Goal: Feedback & Contribution: Contribute content

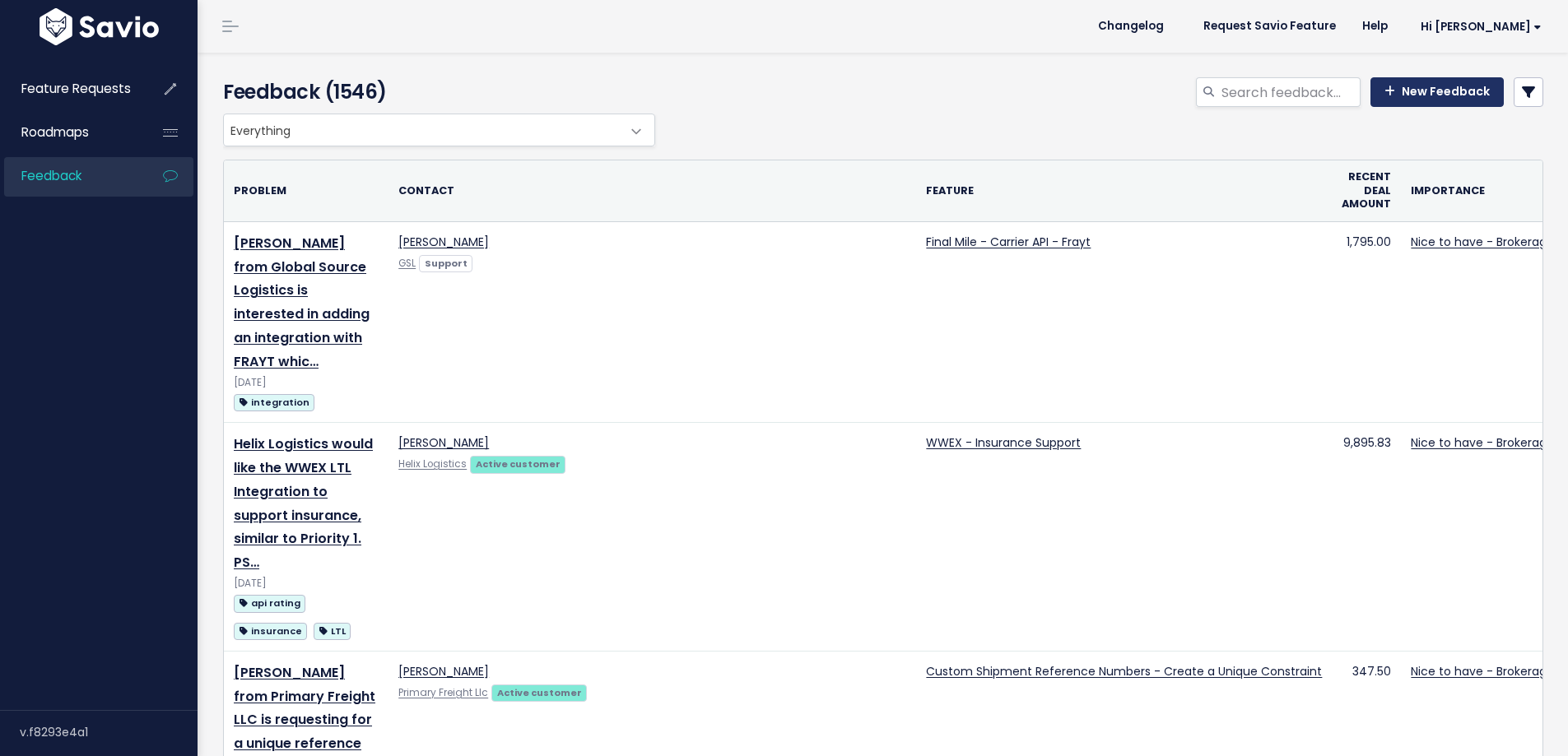
click at [1433, 91] on link "New Feedback" at bounding box center [1437, 92] width 133 height 30
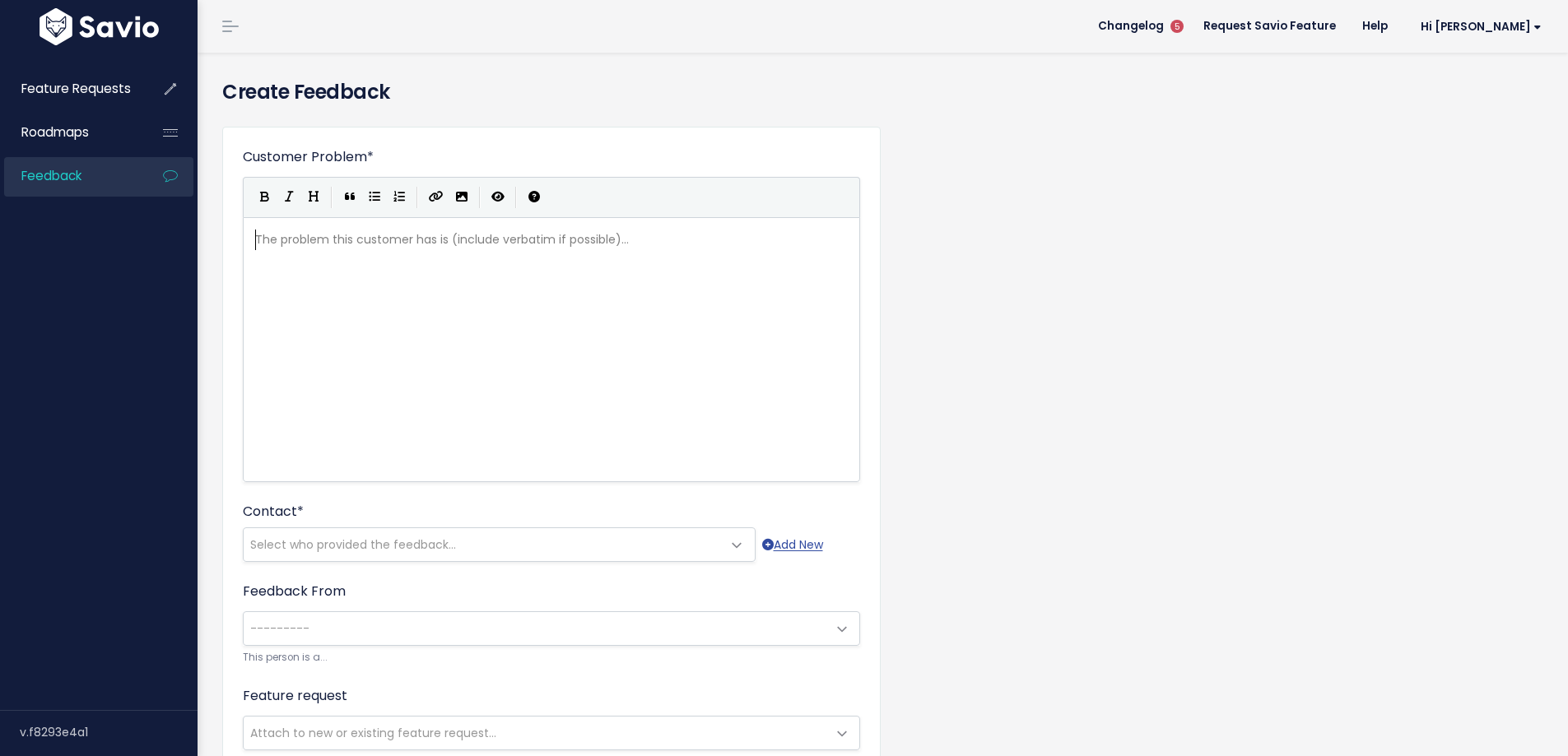
scroll to position [2, 0]
click at [434, 252] on pre "​" at bounding box center [556, 260] width 611 height 21
click at [408, 260] on pre "​" at bounding box center [556, 260] width 611 height 21
type textarea "from a"
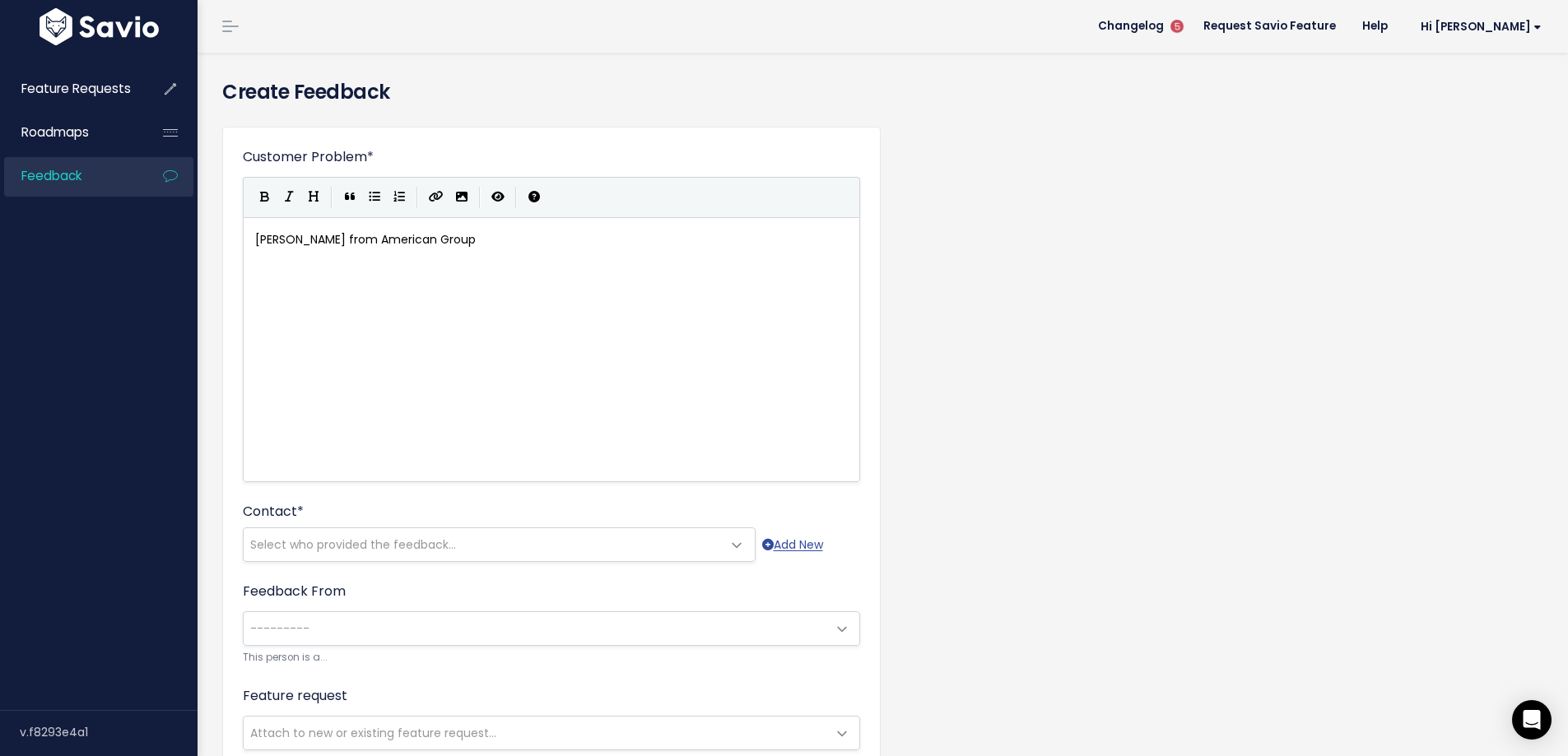
type textarea "American Group"
type textarea "has requested for the"
click at [646, 281] on div "xxxxxxxxxx Kristi Kowalski from American Group has requested for the ​" at bounding box center [571, 371] width 640 height 288
click at [655, 266] on pre "​" at bounding box center [556, 260] width 611 height 21
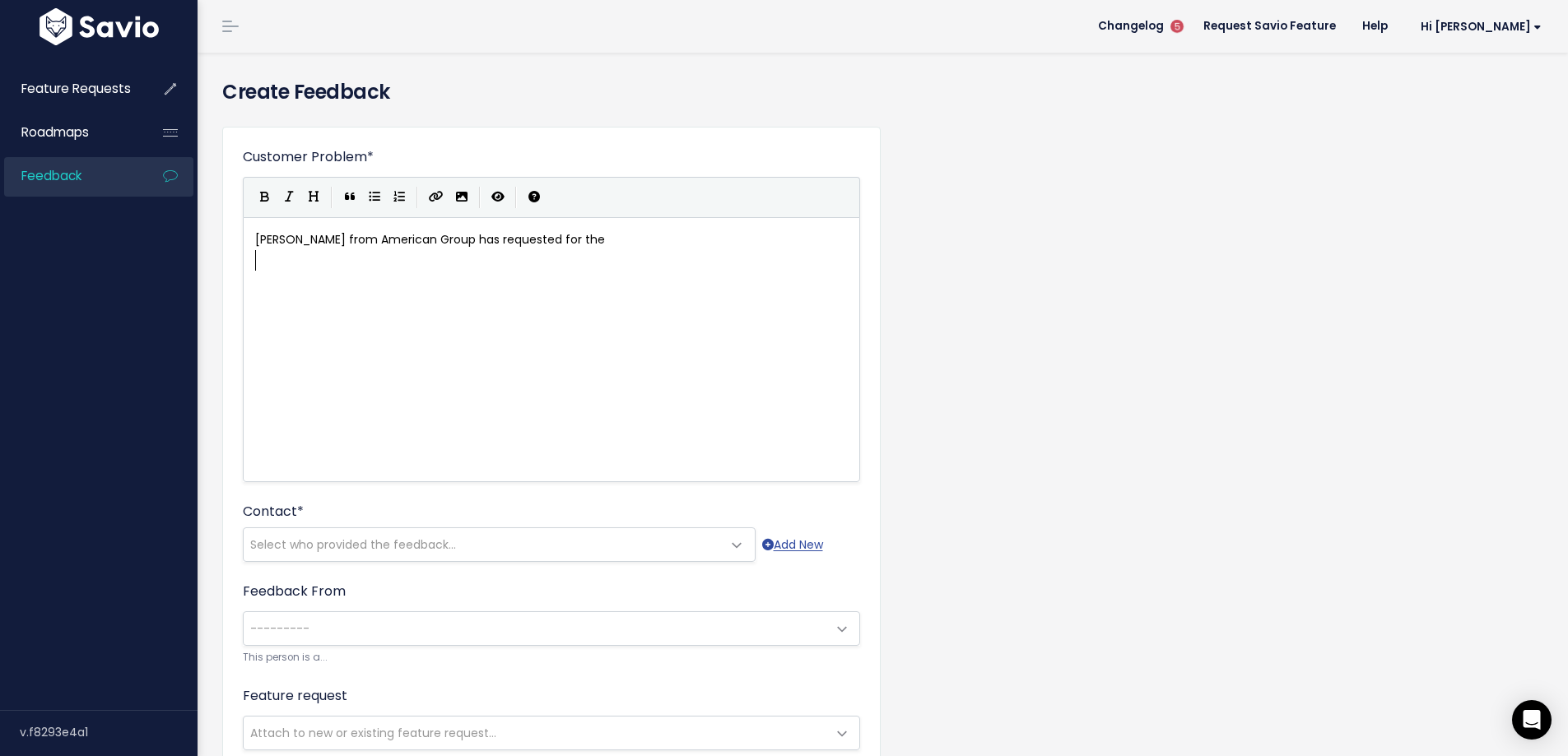
click at [662, 254] on pre "​" at bounding box center [556, 260] width 611 height 21
click at [660, 251] on pre "​" at bounding box center [556, 260] width 611 height 21
click at [663, 242] on pre "Kristi Kowalski from American Group has requested for the" at bounding box center [556, 239] width 611 height 21
type textarea "inspection certificate"
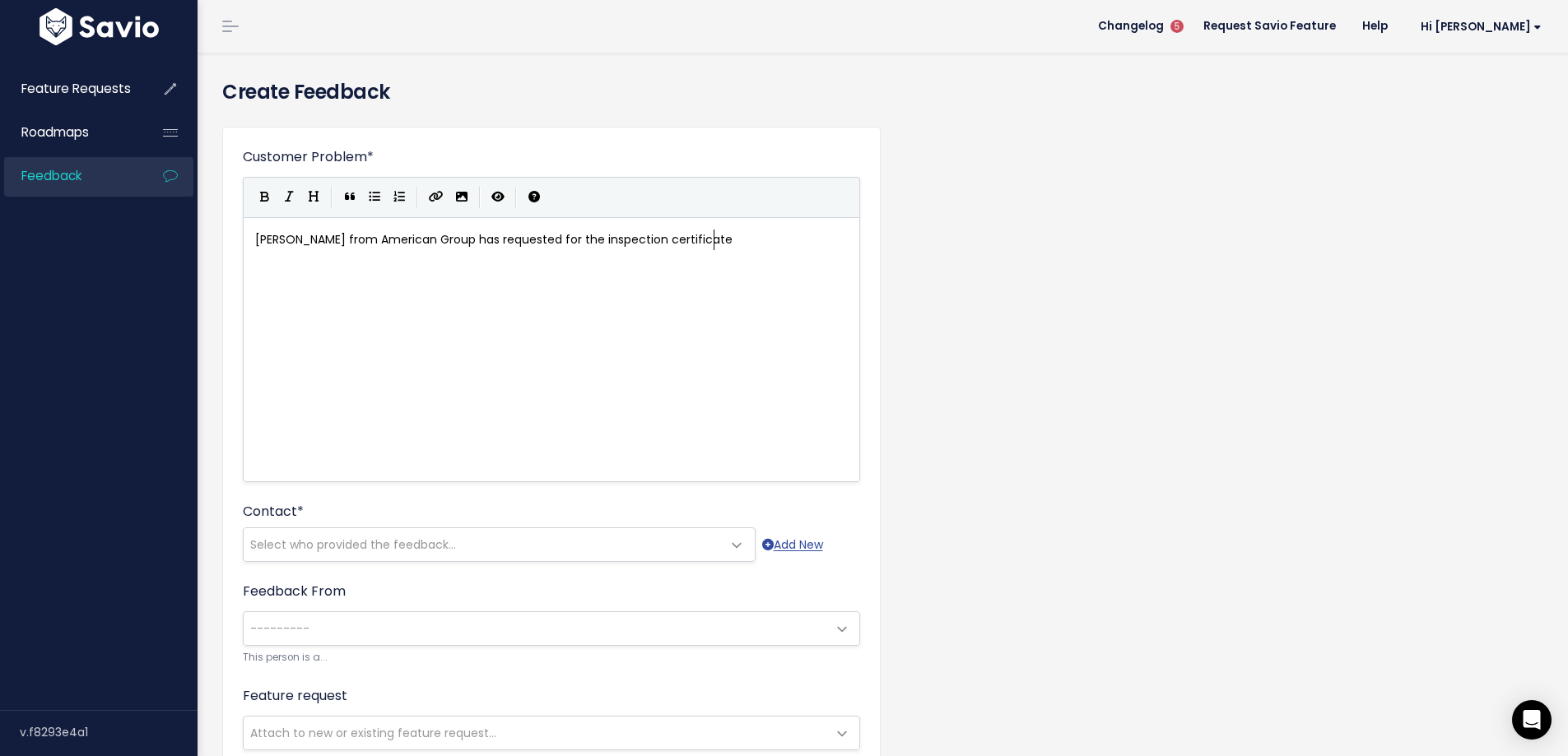
type textarea "ificate"
drag, startPoint x: 680, startPoint y: 238, endPoint x: 856, endPoint y: 242, distance: 176.0
type textarea "document t"
type textarea "o have a opr"
type textarea "p"
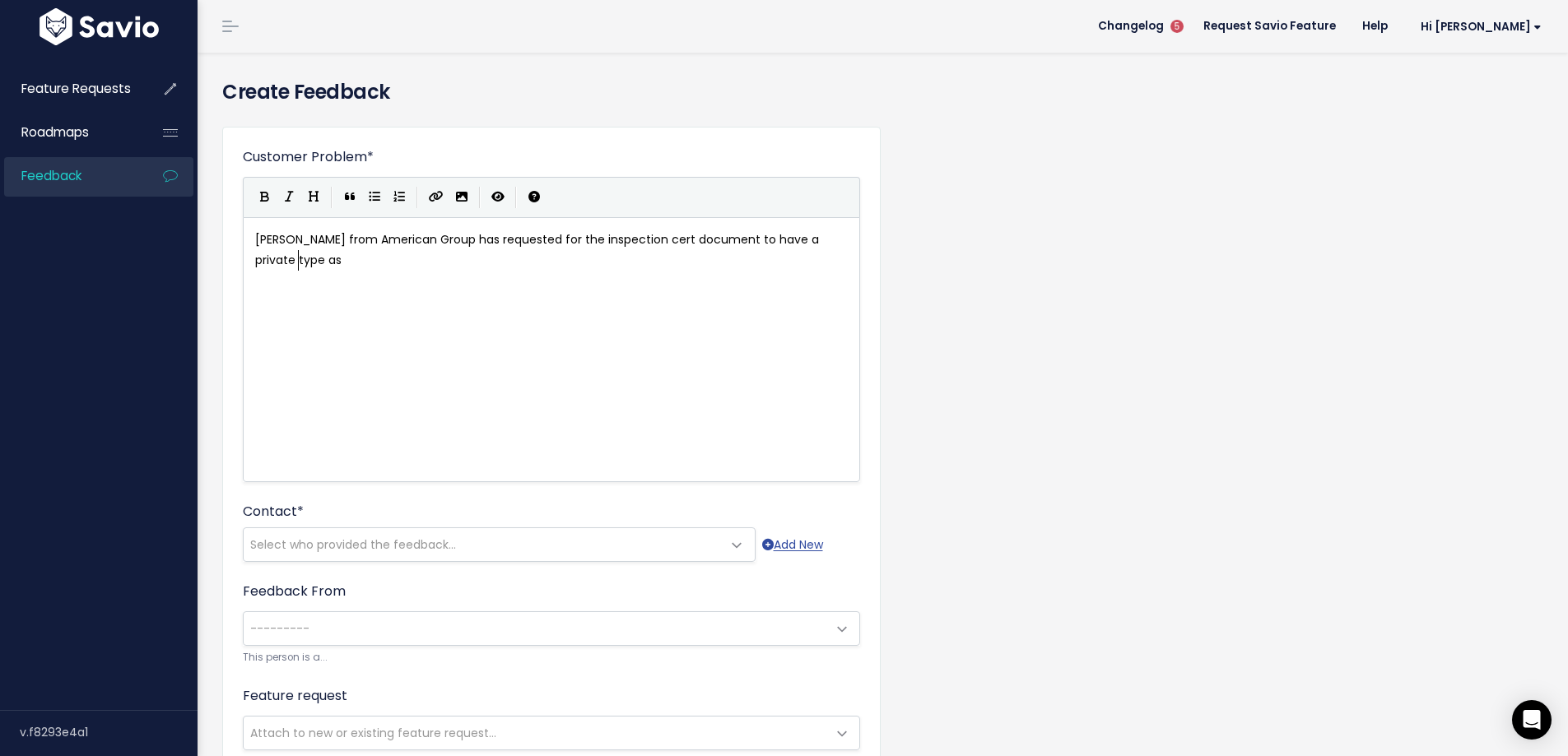
type textarea "private type as"
type textarea "by e"
type textarea "default. Thi si"
type textarea "i"
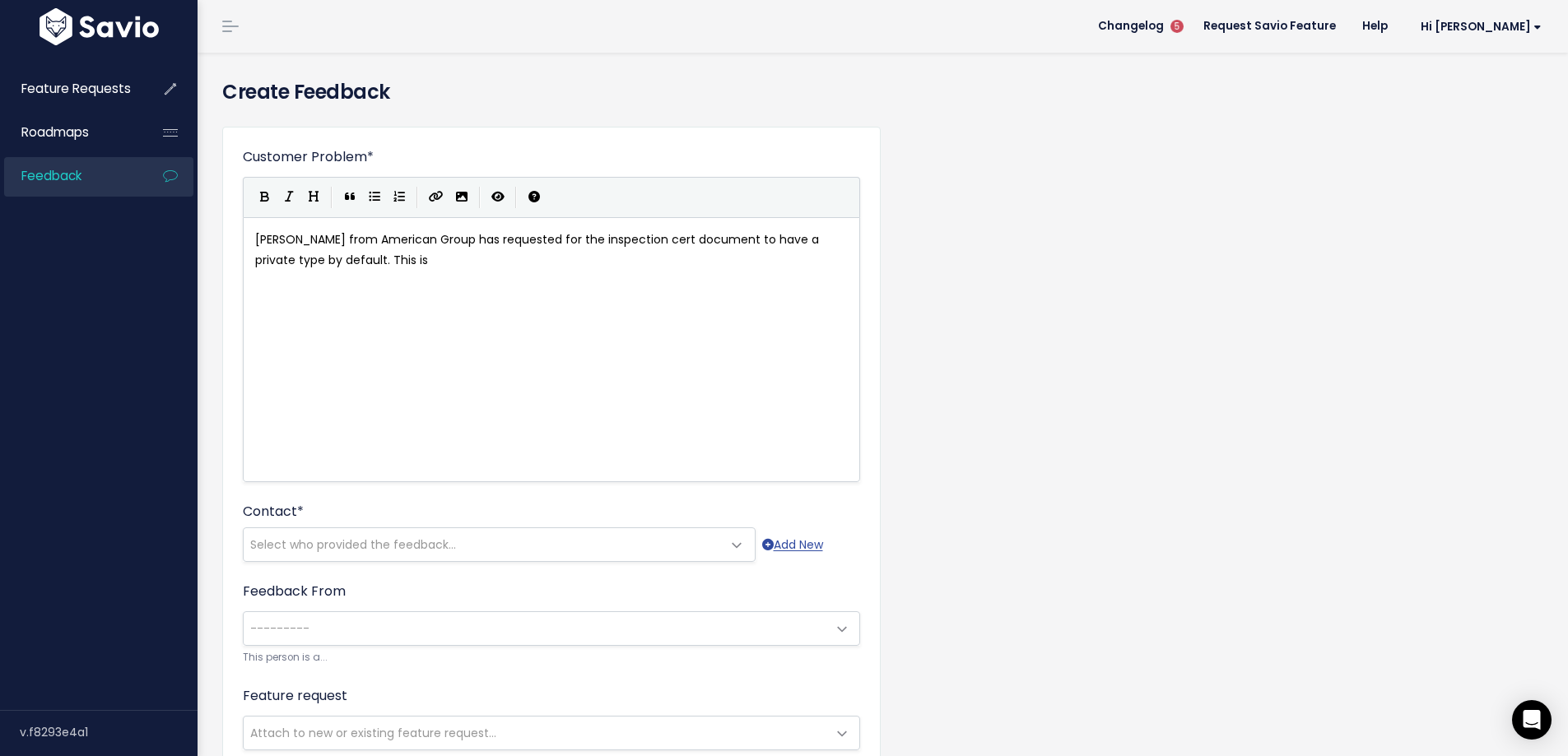
type textarea "s is"
click at [482, 279] on pre "​" at bounding box center [556, 281] width 611 height 21
type textarea "to"
type textarea "Some carriers like s"
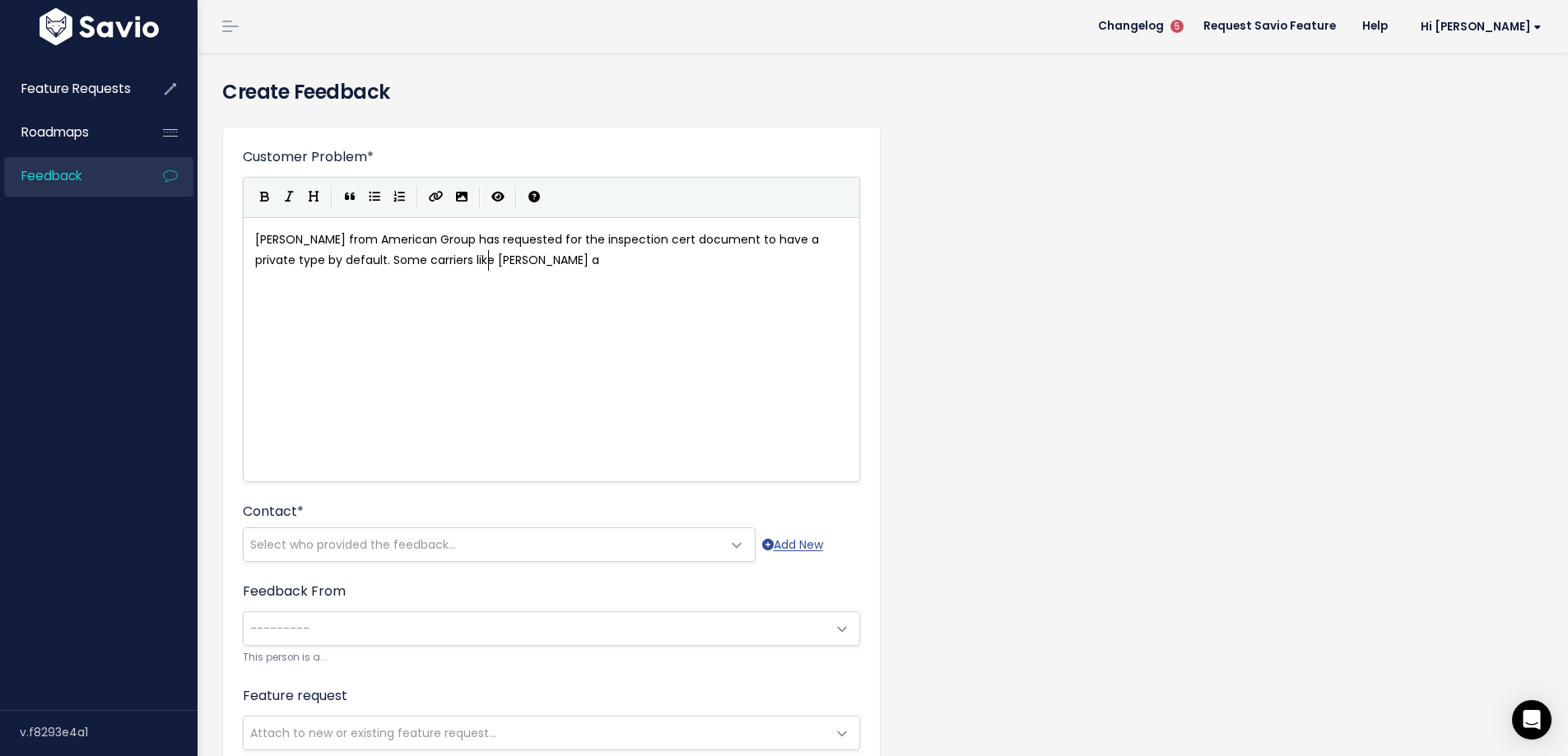
scroll to position [6, 53]
type textarea "Saia and"
type textarea "Dayligny"
type textarea "ht"
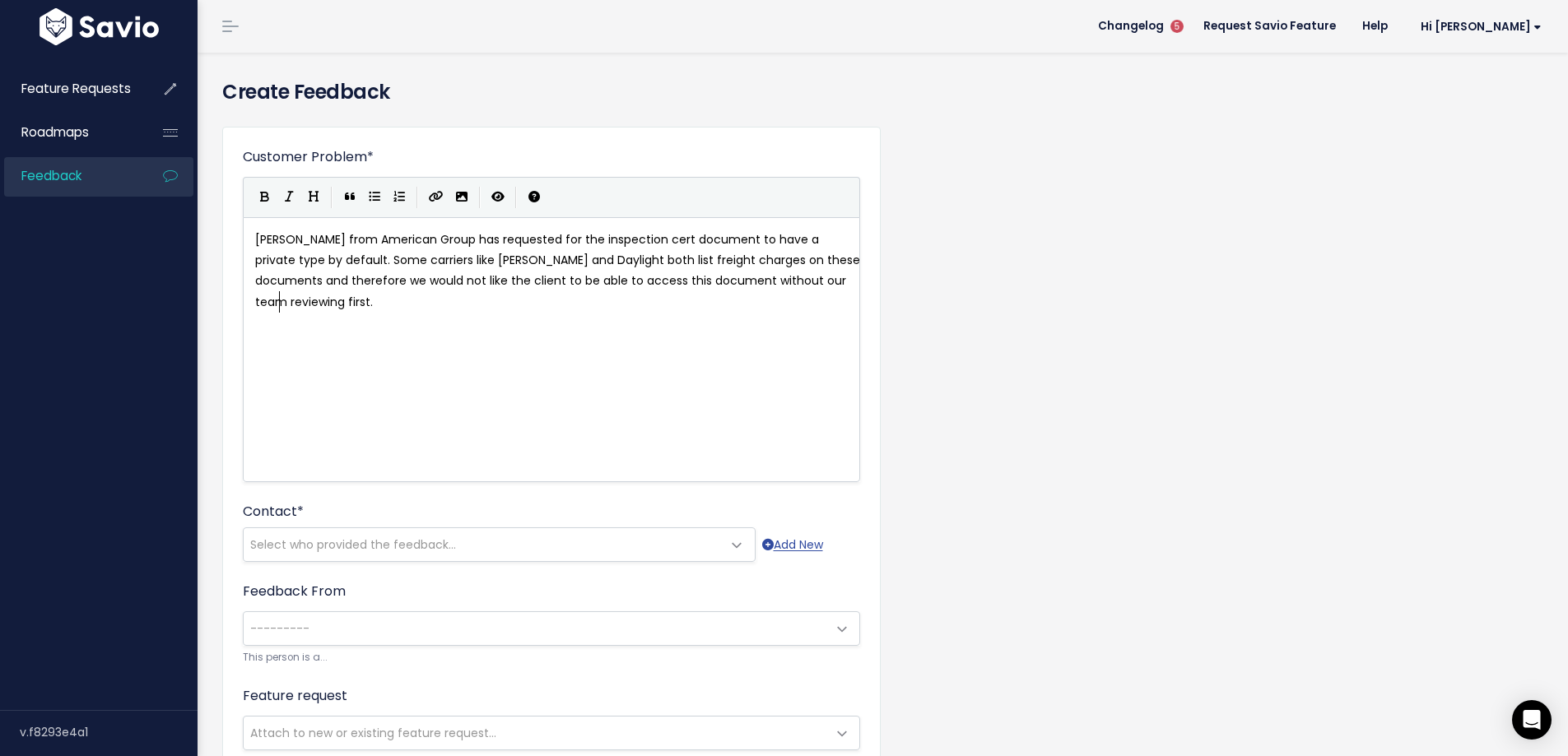
click at [327, 278] on span "Kristi Kowalski from American Group has requested for the inspection cert docum…" at bounding box center [559, 271] width 608 height 79
type textarea "they"
click at [737, 276] on span "Kristi Kowalski from American Group has requested for the inspection cert docum…" at bounding box center [559, 271] width 608 height 79
type textarea "thier"
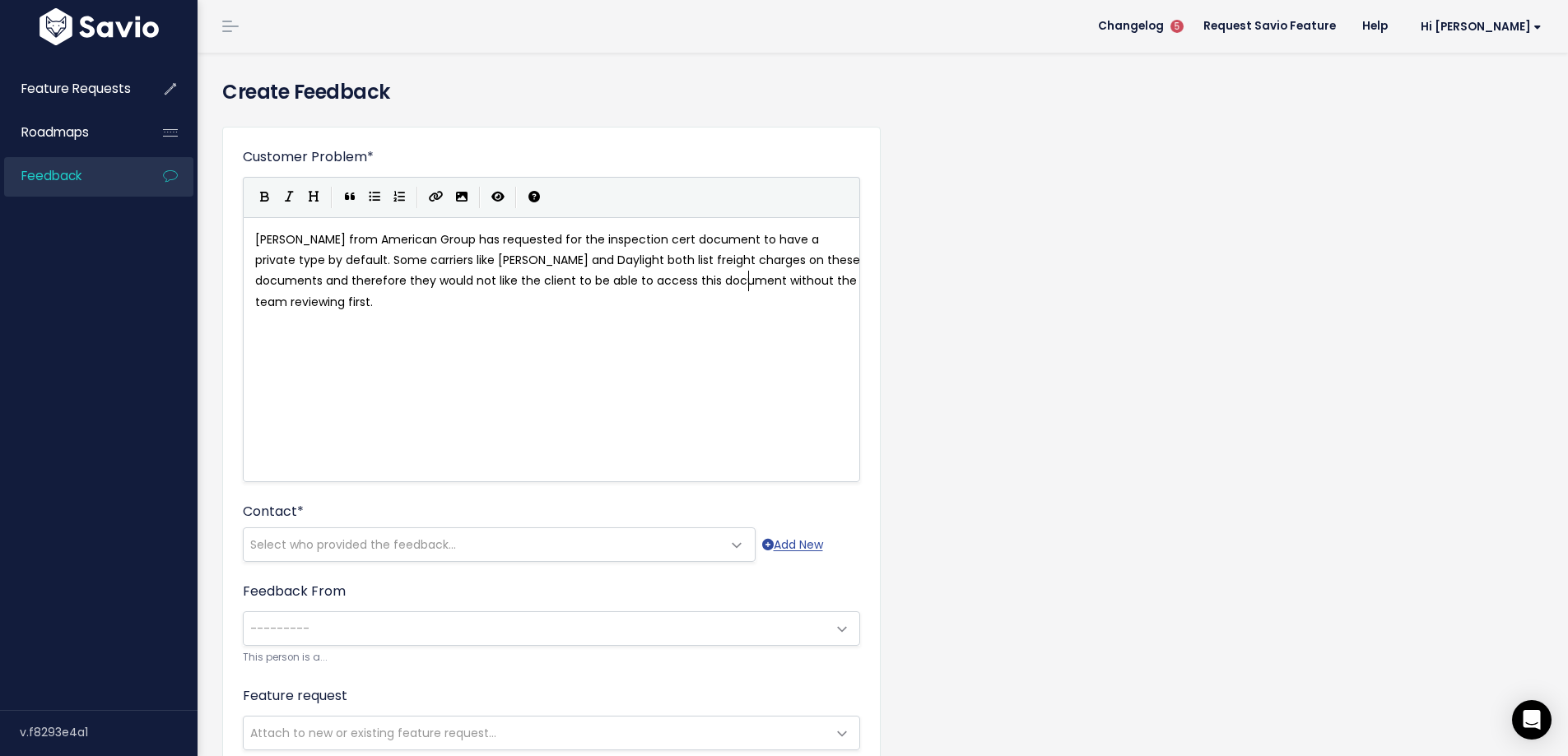
type textarea "eir"
click at [424, 299] on pre "Kristi Kowalski from American Group has requested for the inspection cert docum…" at bounding box center [556, 271] width 611 height 83
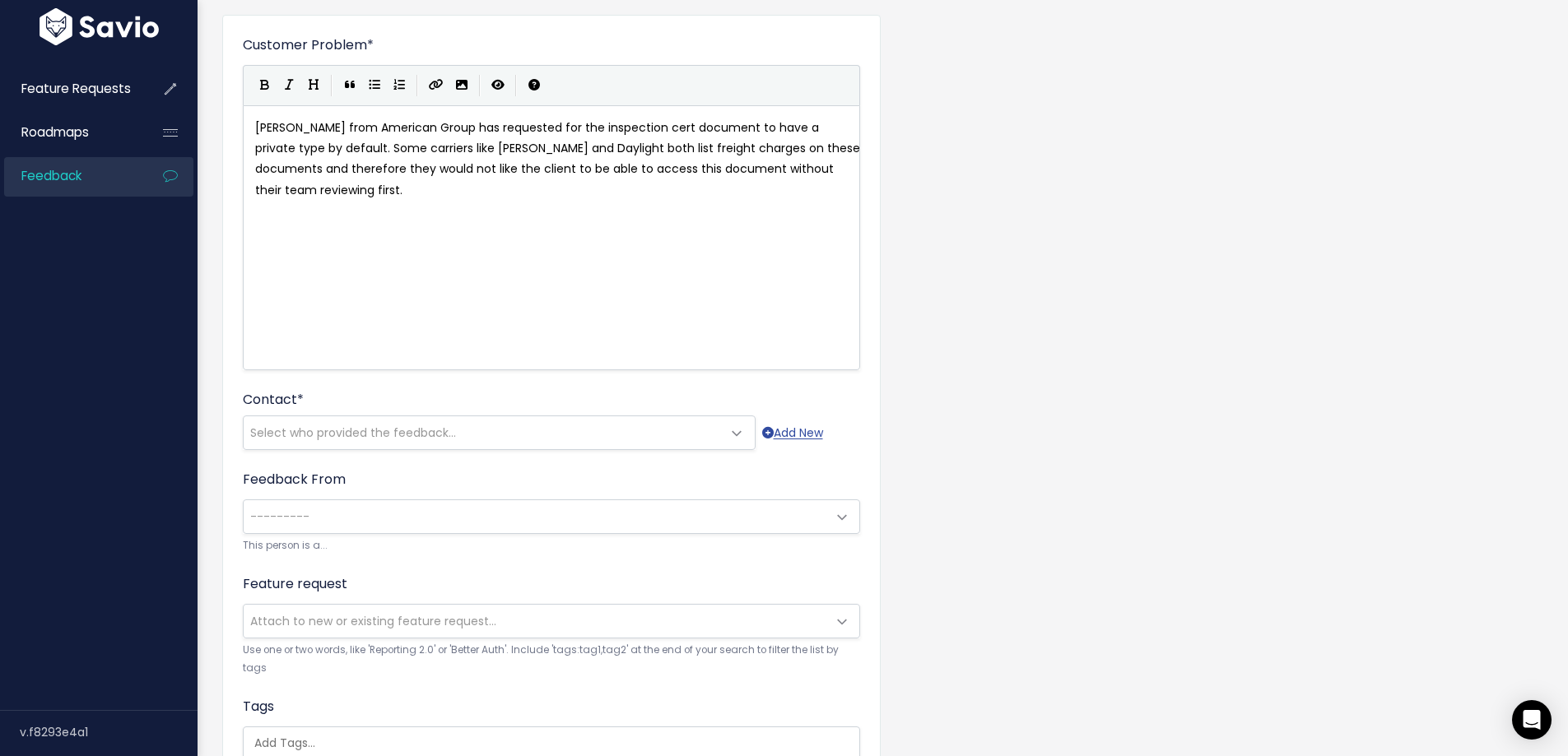
scroll to position [165, 0]
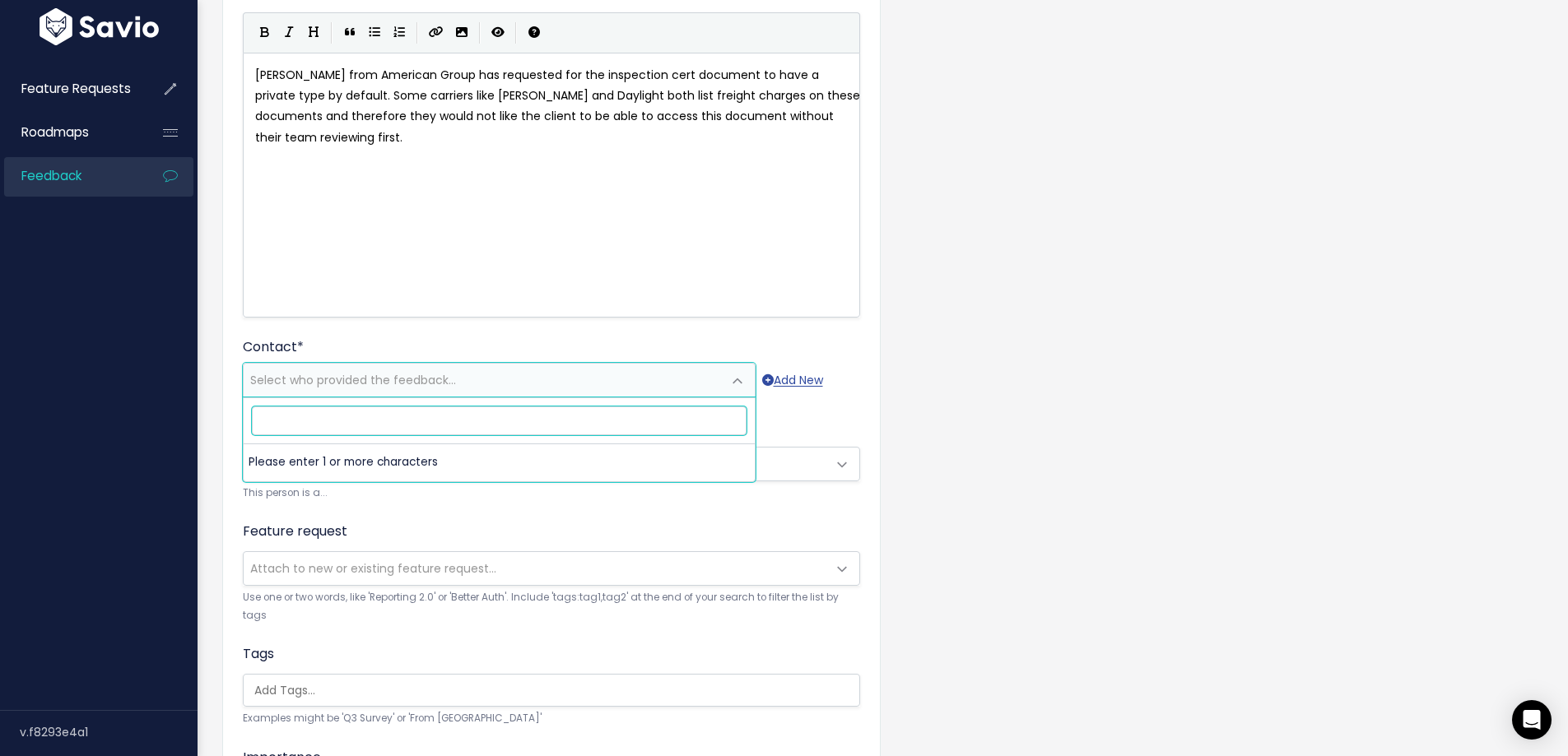
click at [318, 389] on span "Select who provided the feedback..." at bounding box center [482, 379] width 478 height 33
paste input "kristi@shipag.com"
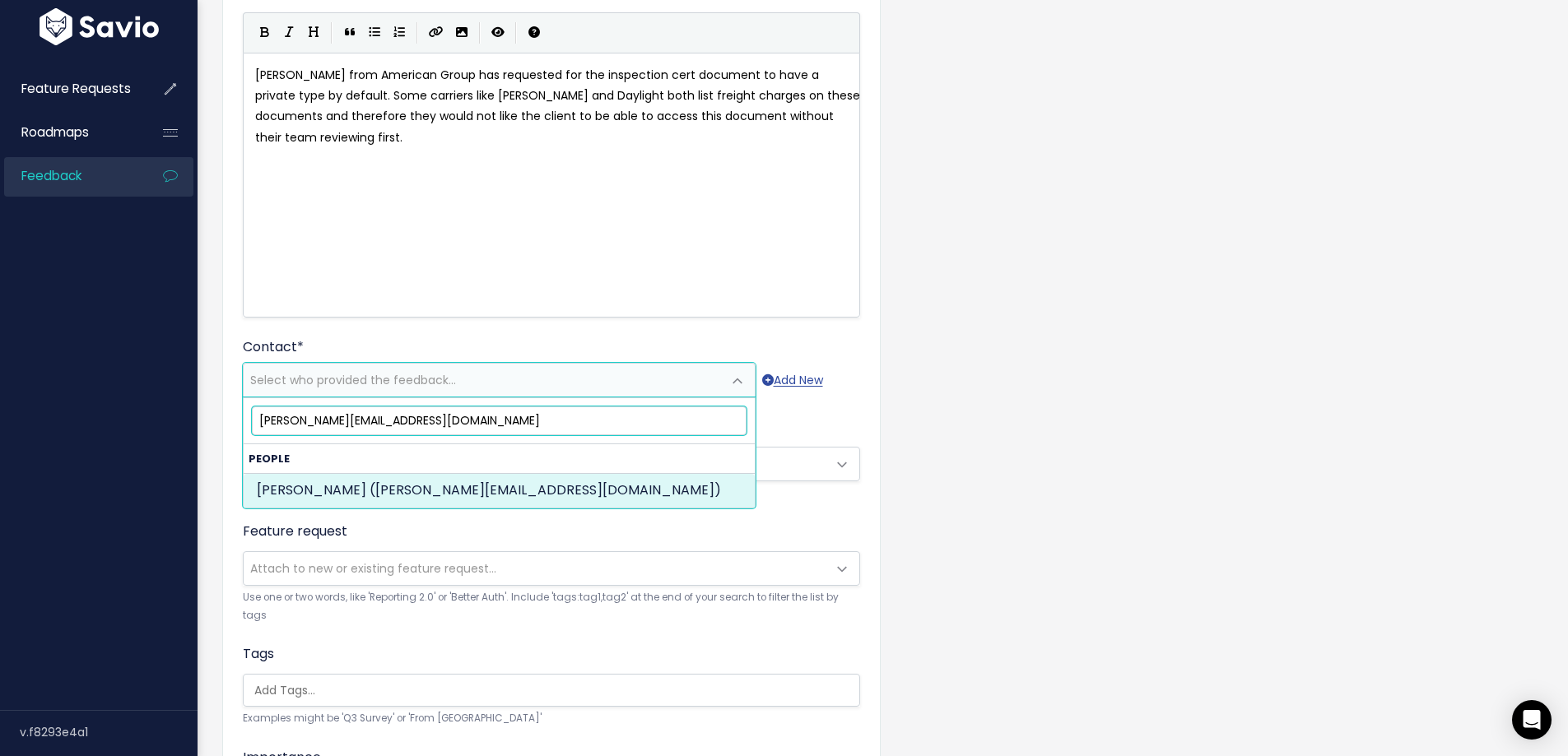
type input "kristi@shipag.com"
select select "ACTIVE"
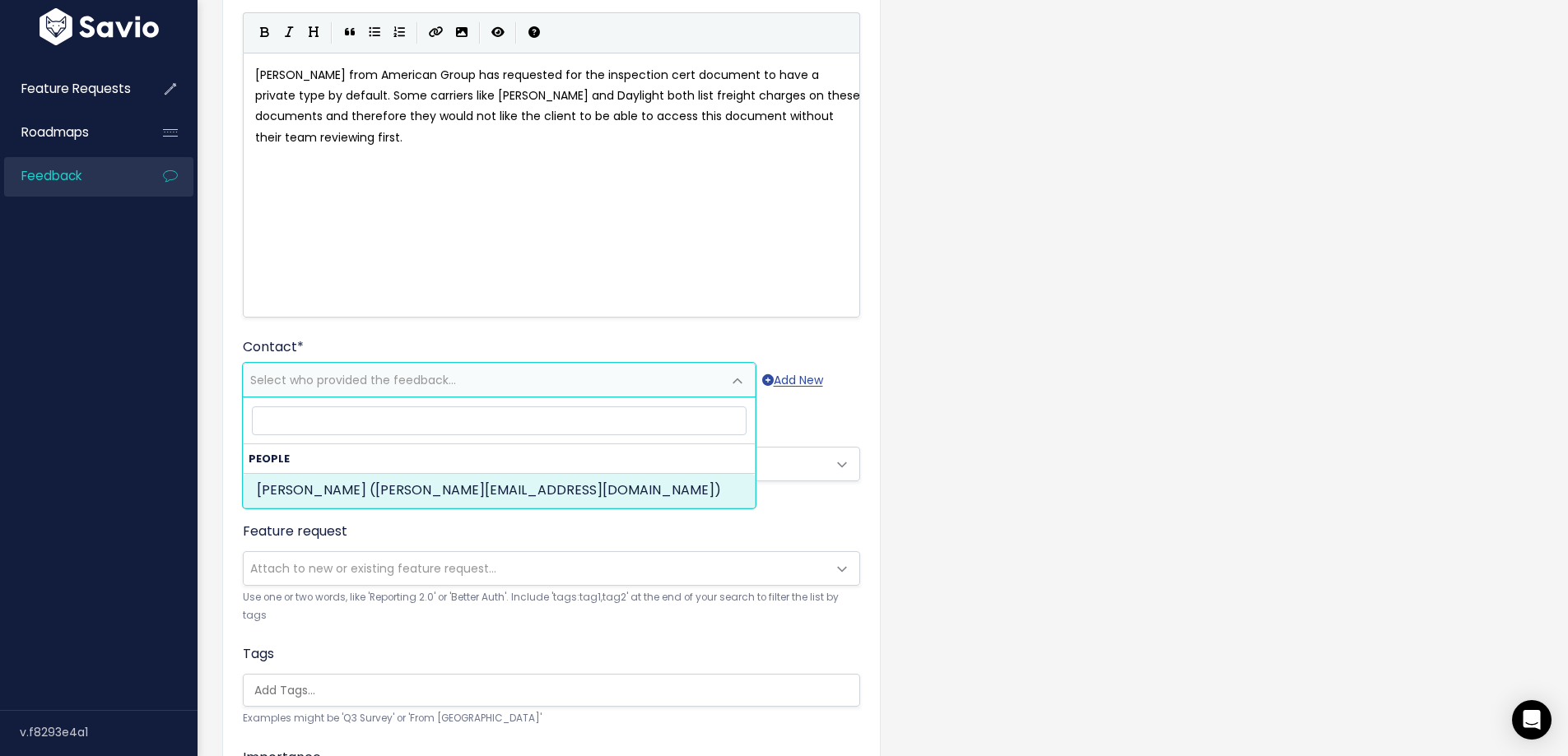
select select "89956583"
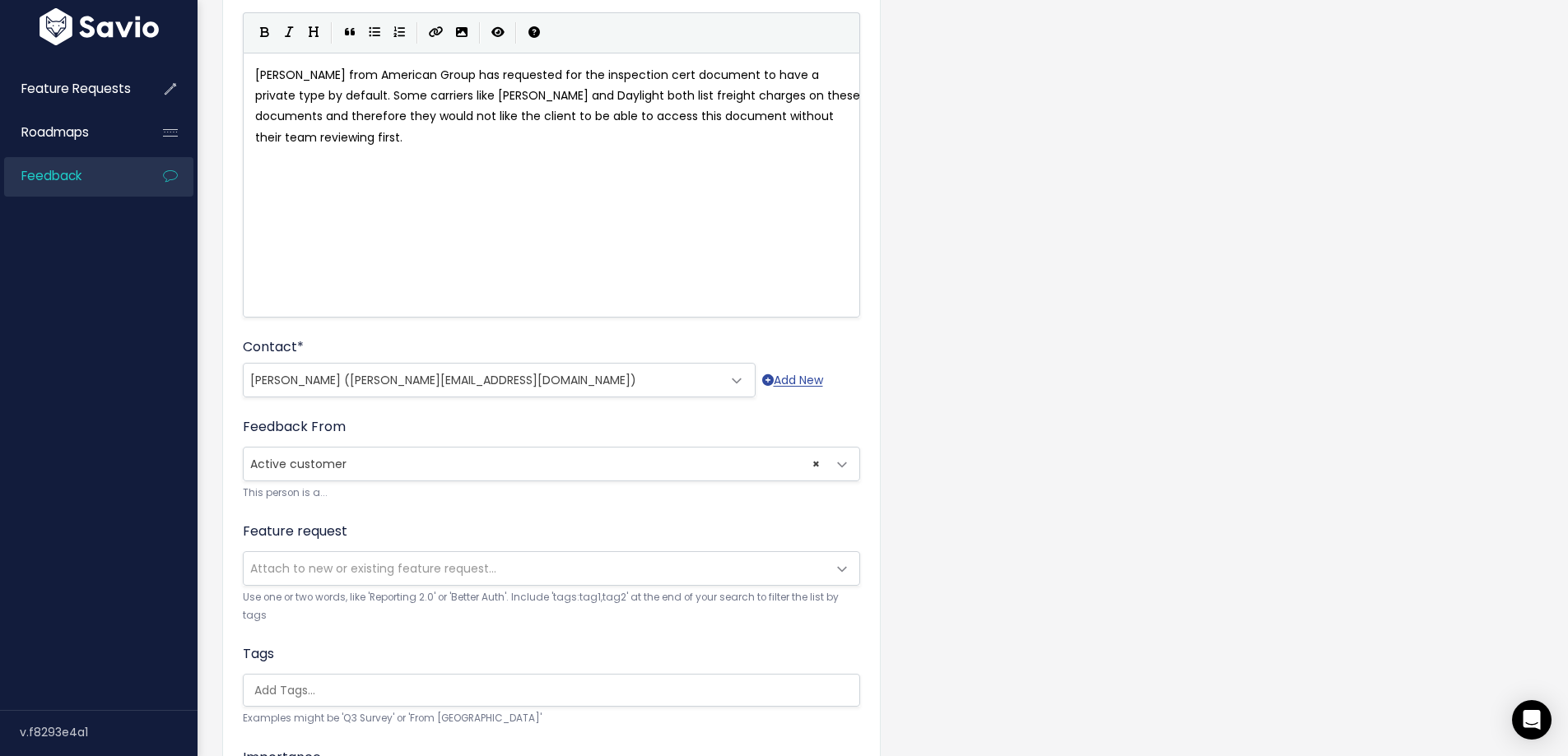
click at [272, 462] on span "× Active customer" at bounding box center [535, 464] width 582 height 33
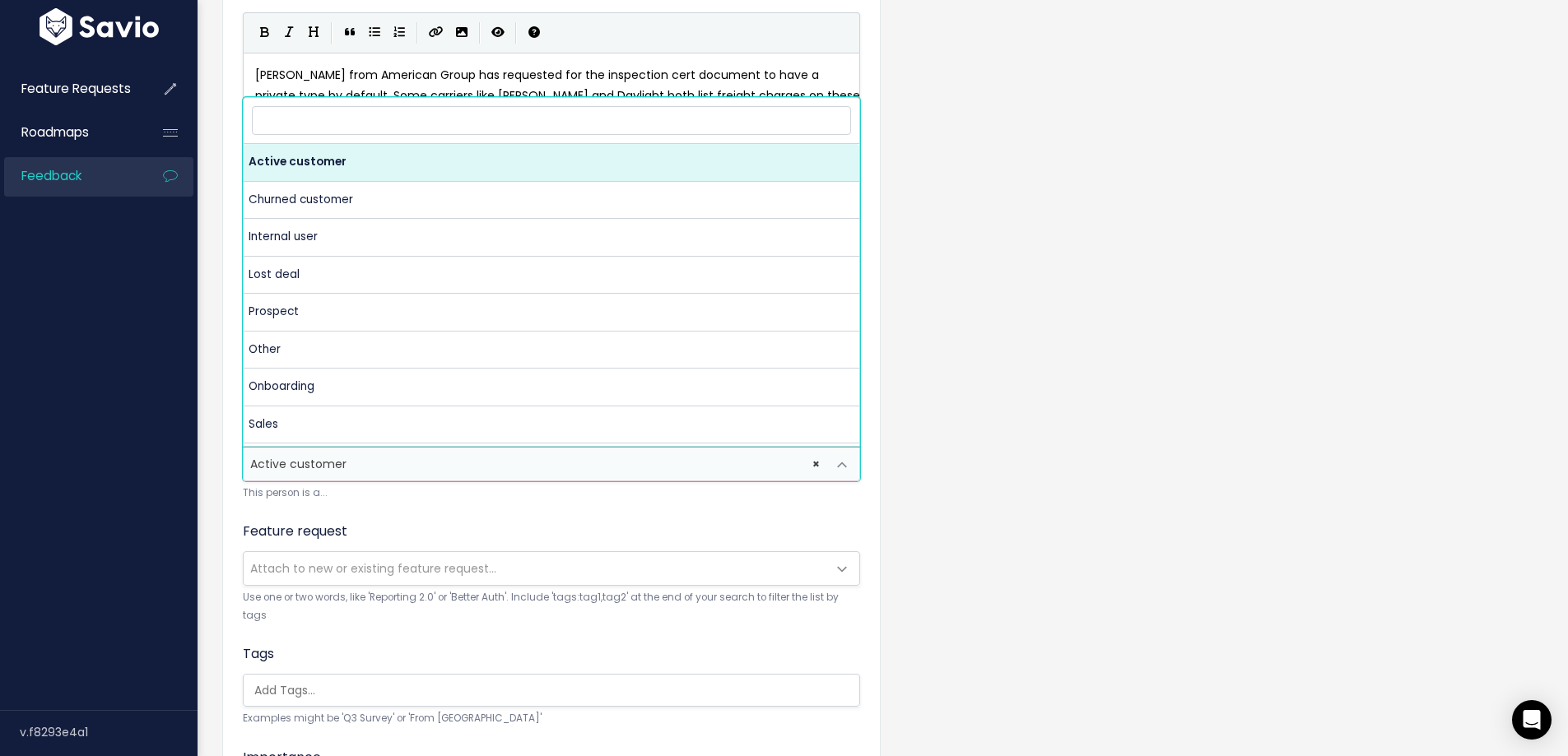
click at [272, 462] on span "× Active customer" at bounding box center [535, 464] width 582 height 33
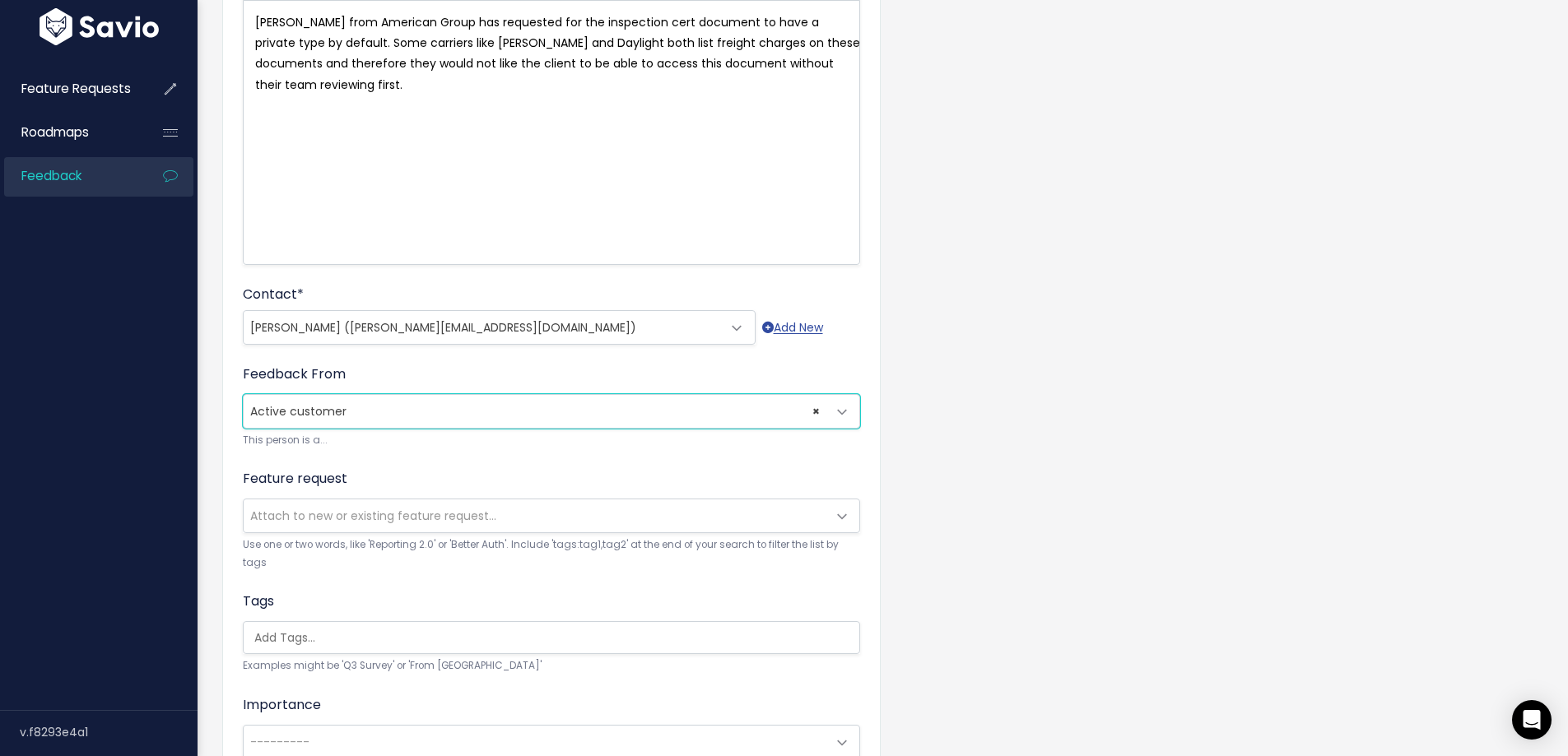
scroll to position [246, 0]
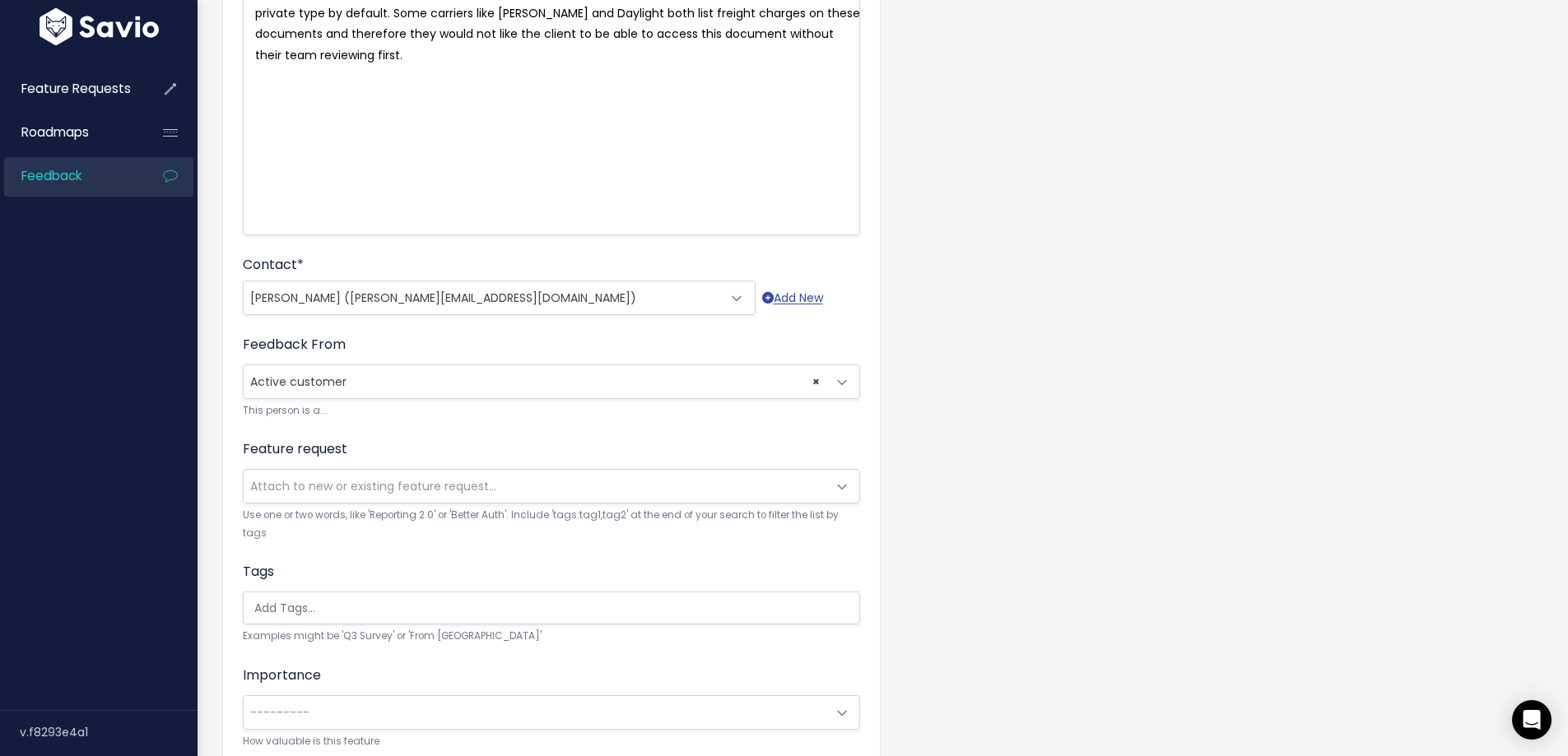
click at [270, 609] on input "search" at bounding box center [555, 608] width 616 height 17
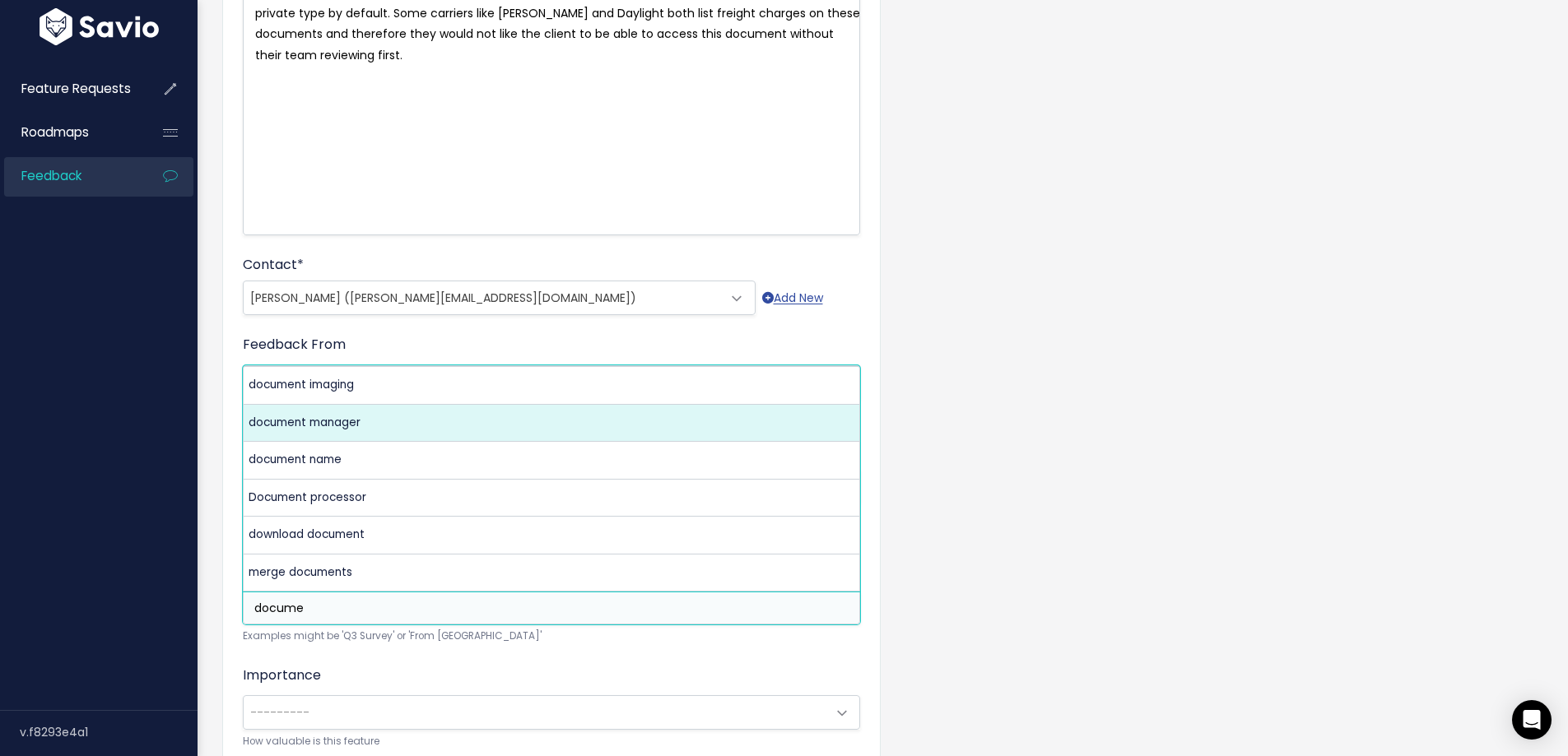
type input "docume"
select select "11772"
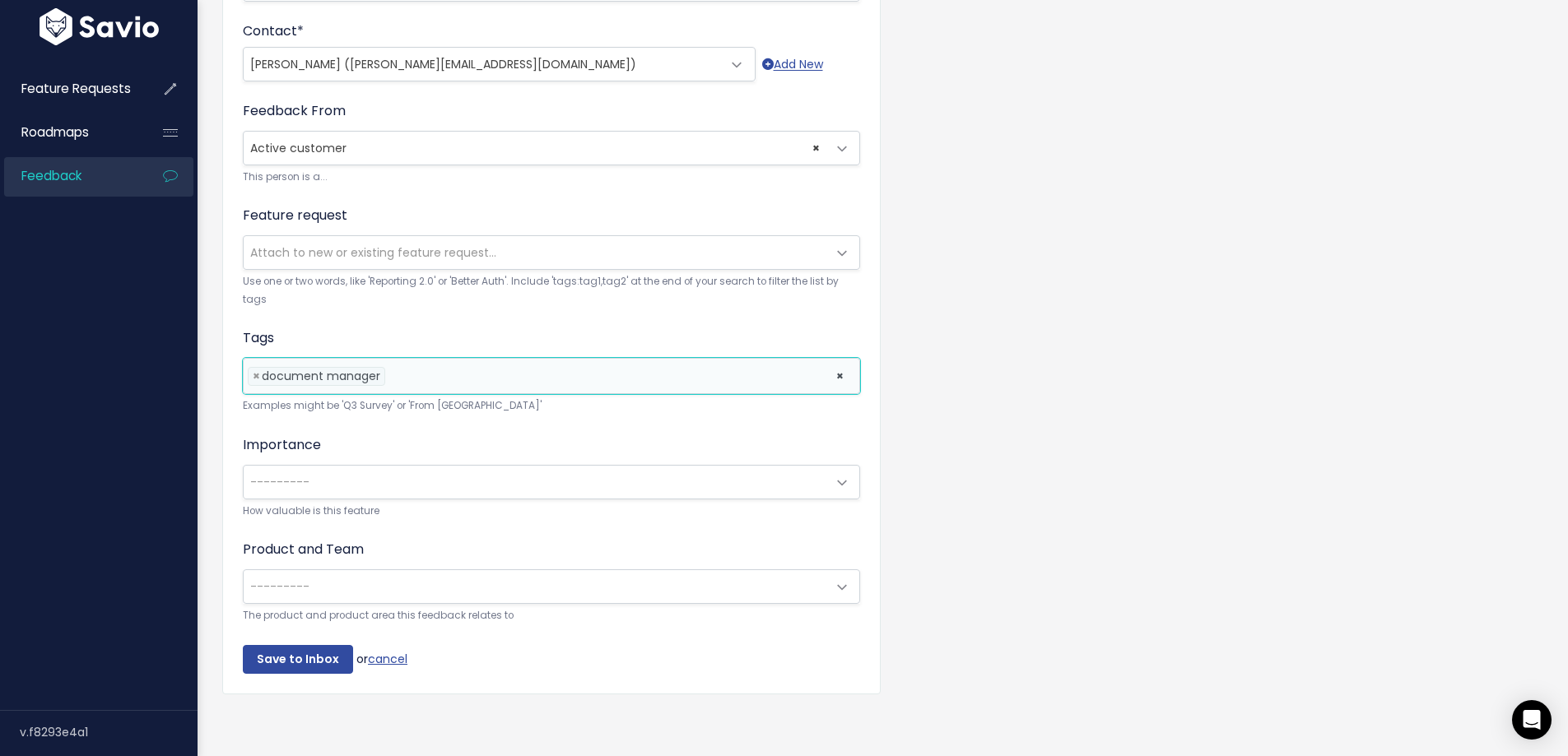
scroll to position [494, 0]
click at [273, 472] on span "---------" at bounding box center [280, 480] width 60 height 17
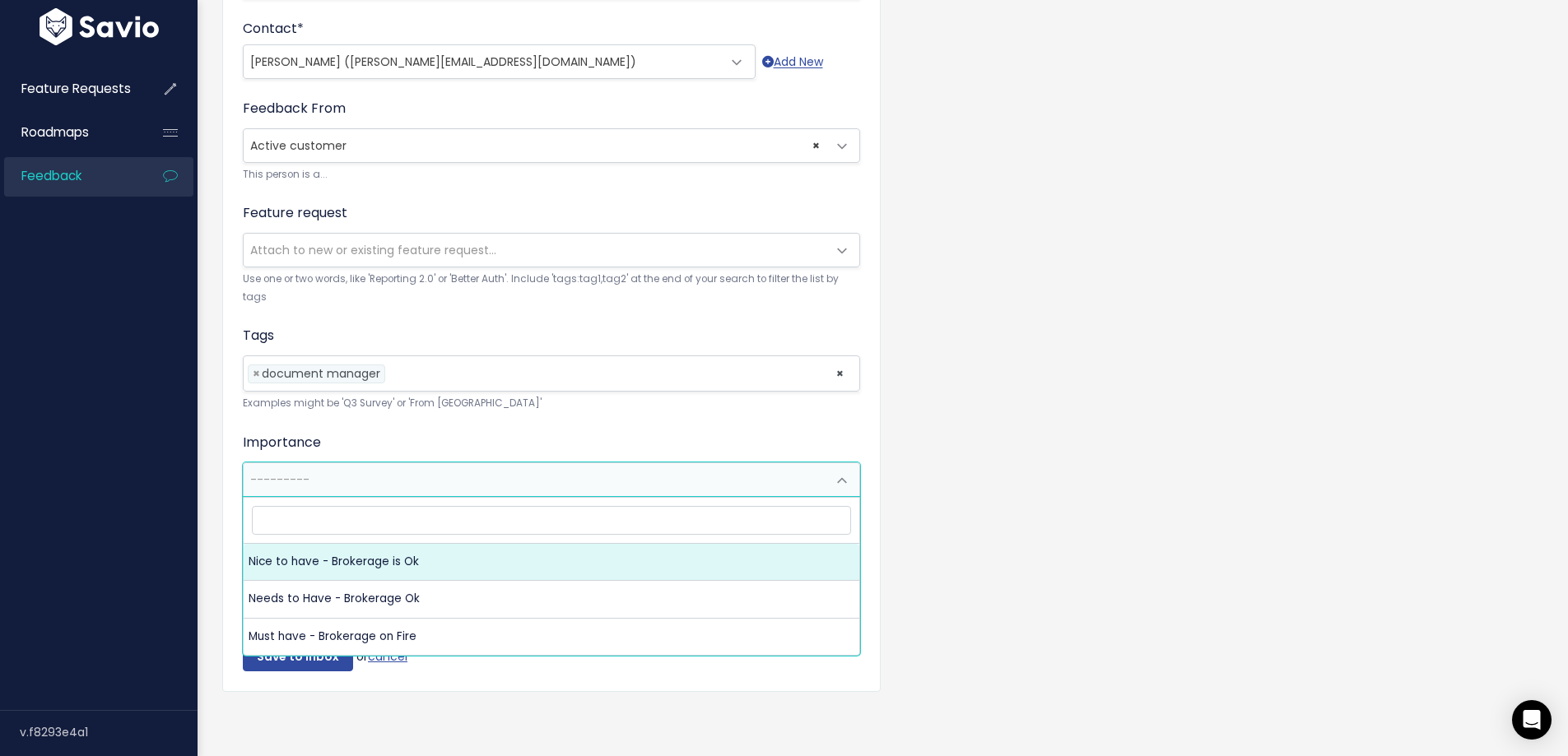
select select "NICE_TO_HAVE"
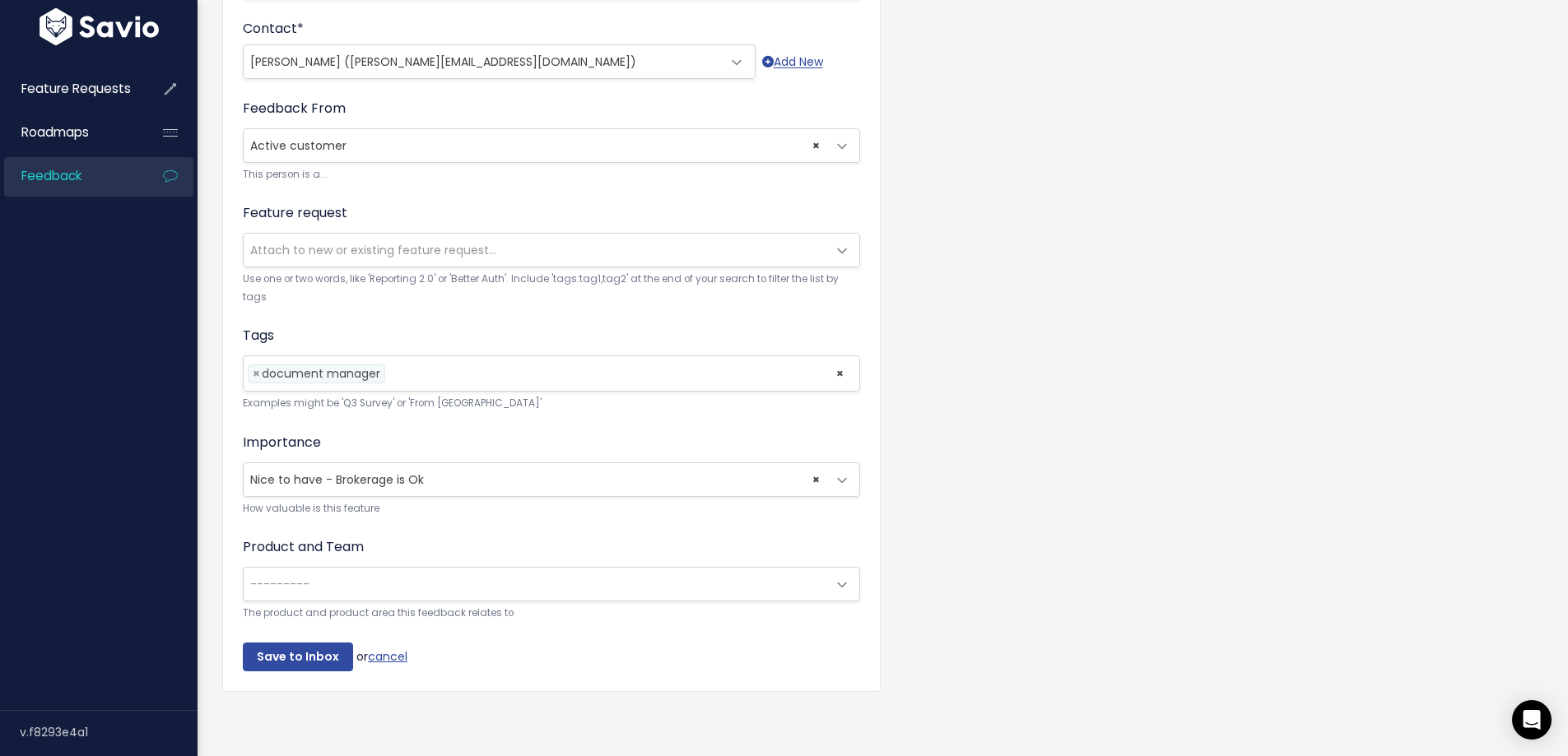
click at [279, 583] on span "---------" at bounding box center [535, 584] width 582 height 33
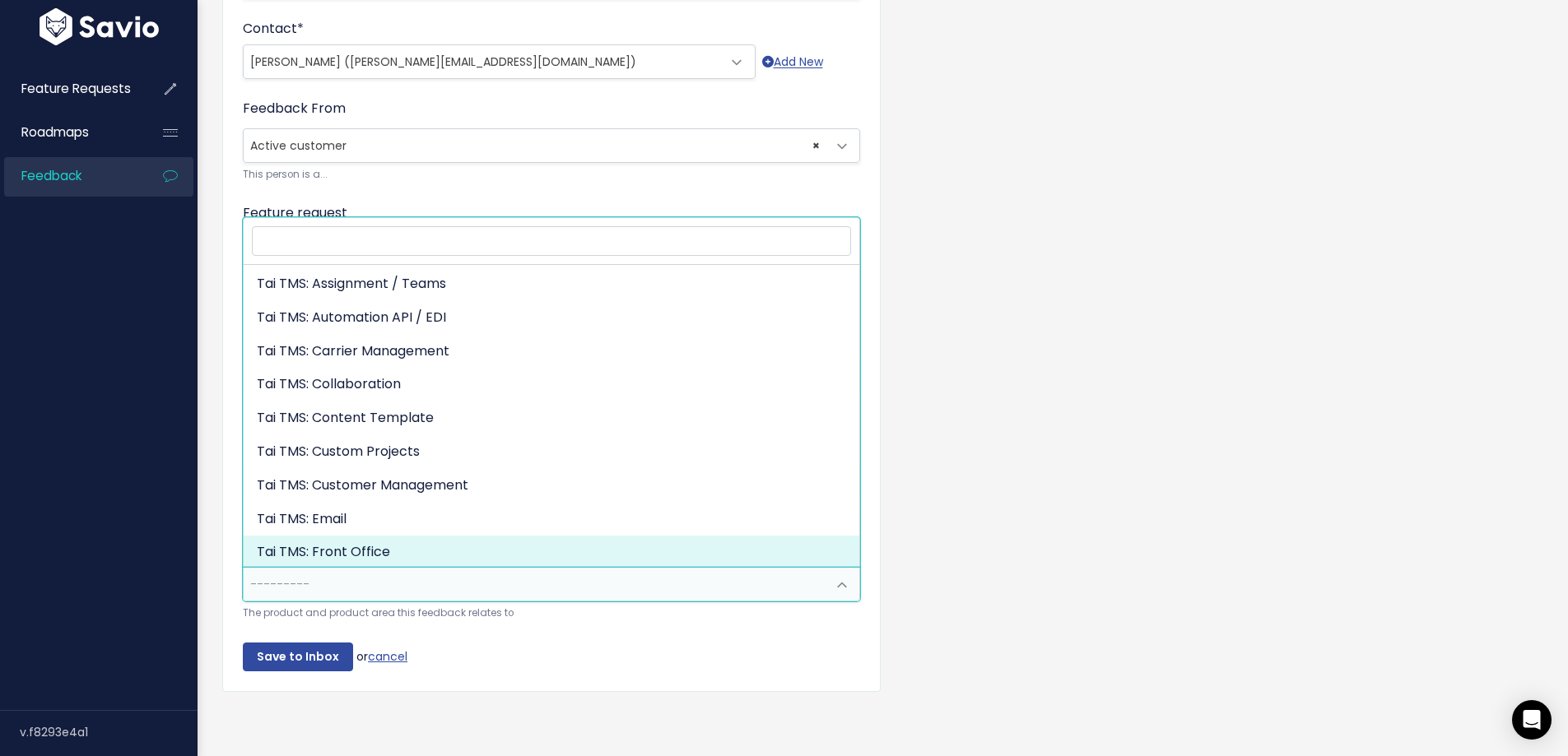
scroll to position [0, 0]
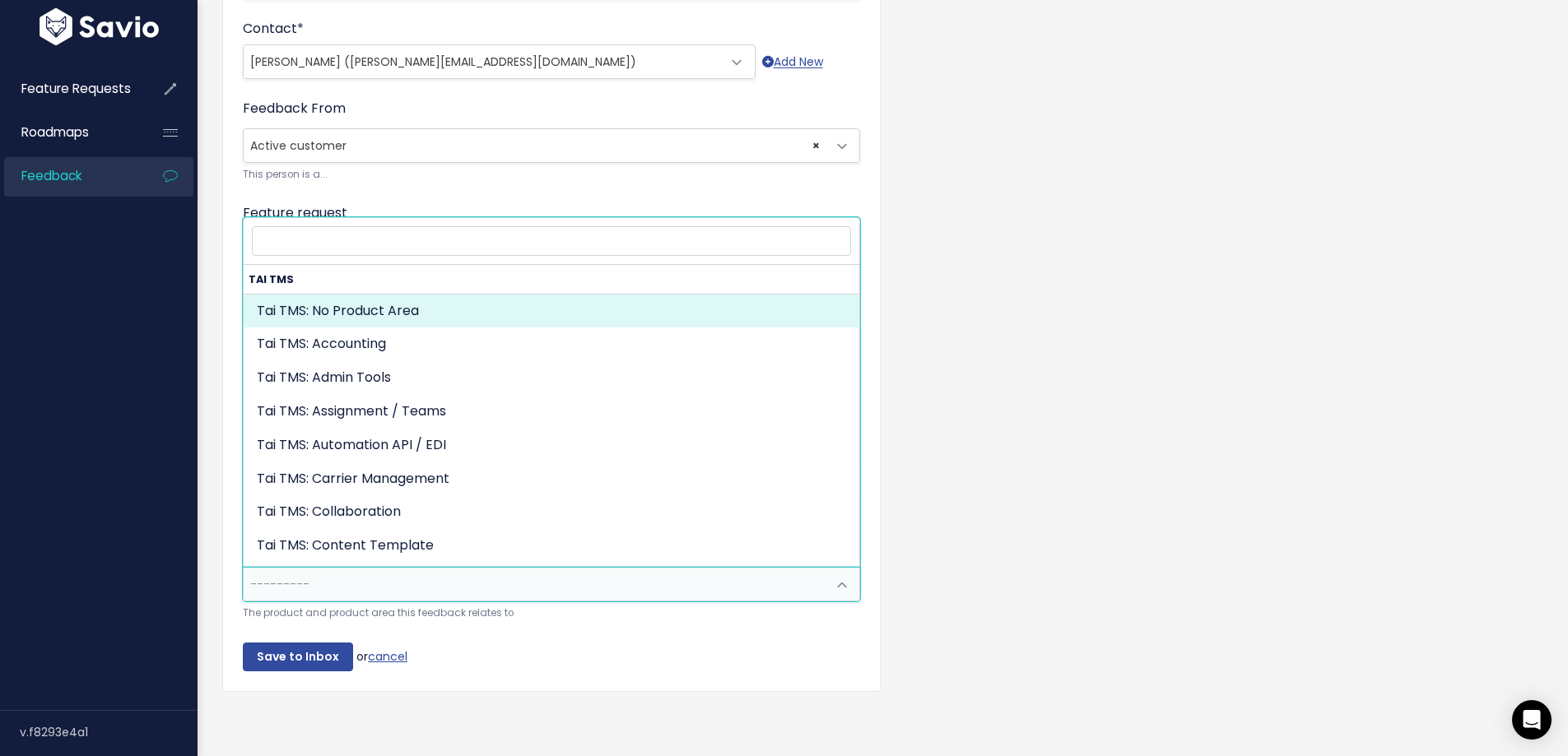
select select "MAIN:"
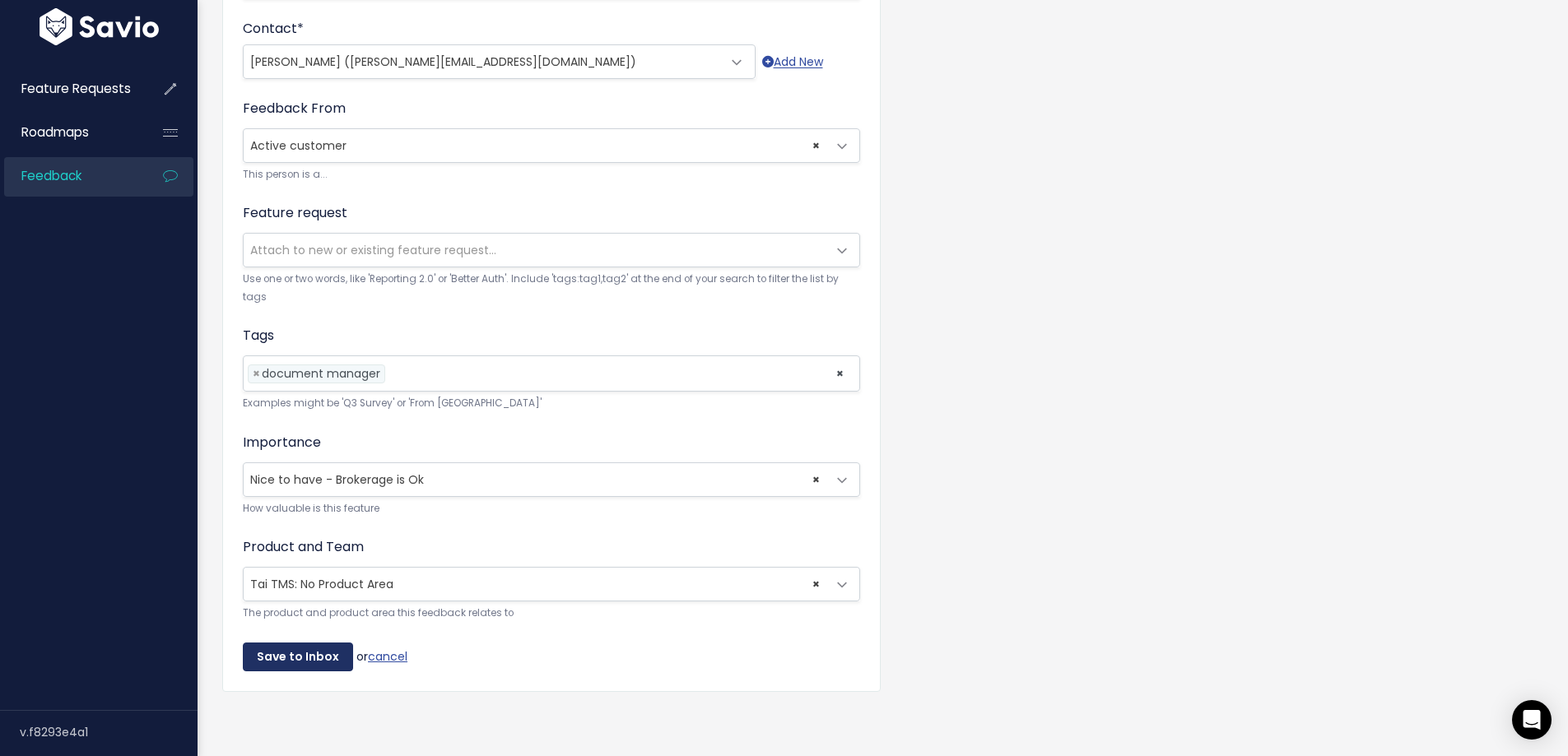
click at [291, 652] on input "Save to Inbox" at bounding box center [297, 658] width 110 height 30
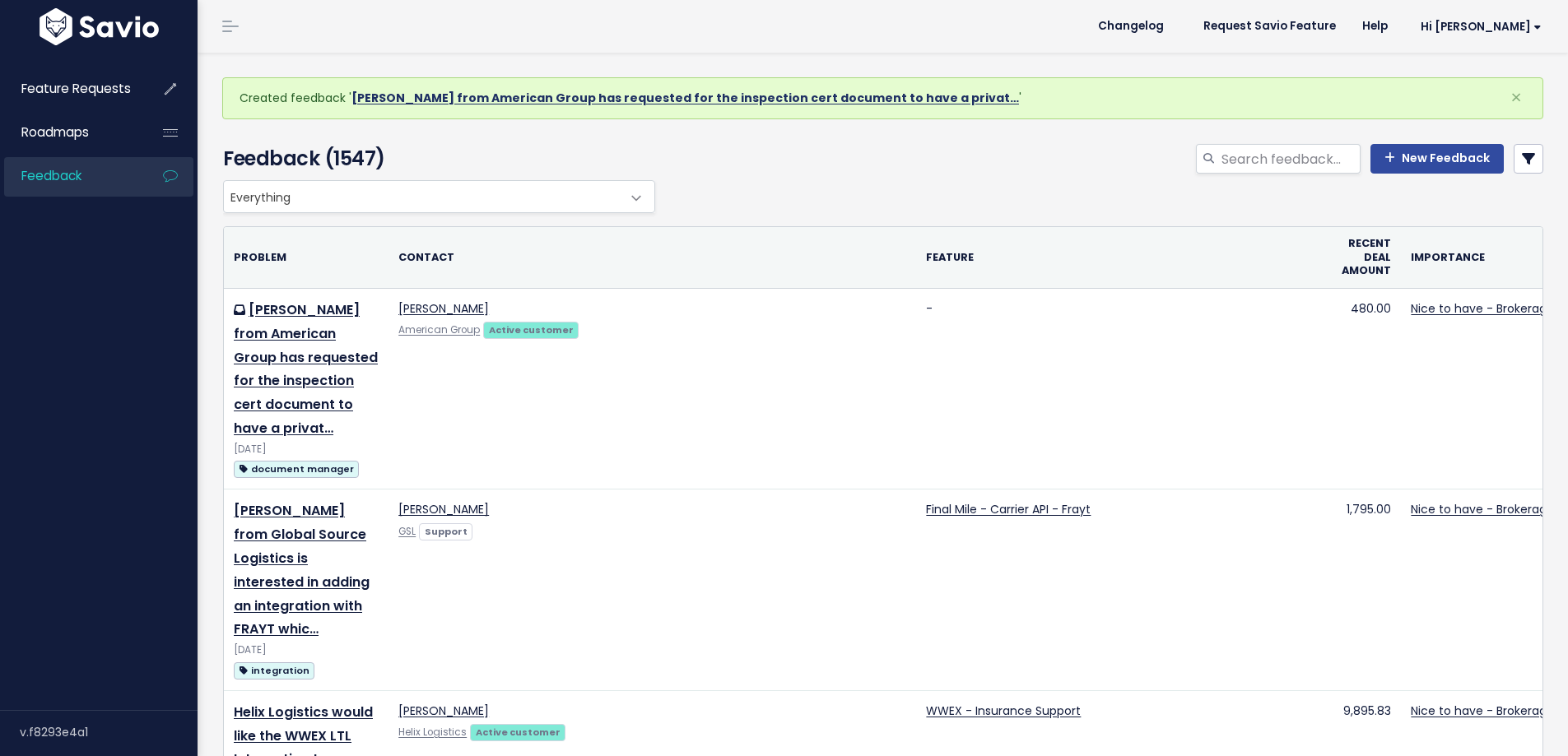
click at [534, 98] on link "Kristi Kowalski from American Group has requested for the inspection cert docum…" at bounding box center [686, 97] width 668 height 17
